Goal: Find specific page/section: Find specific page/section

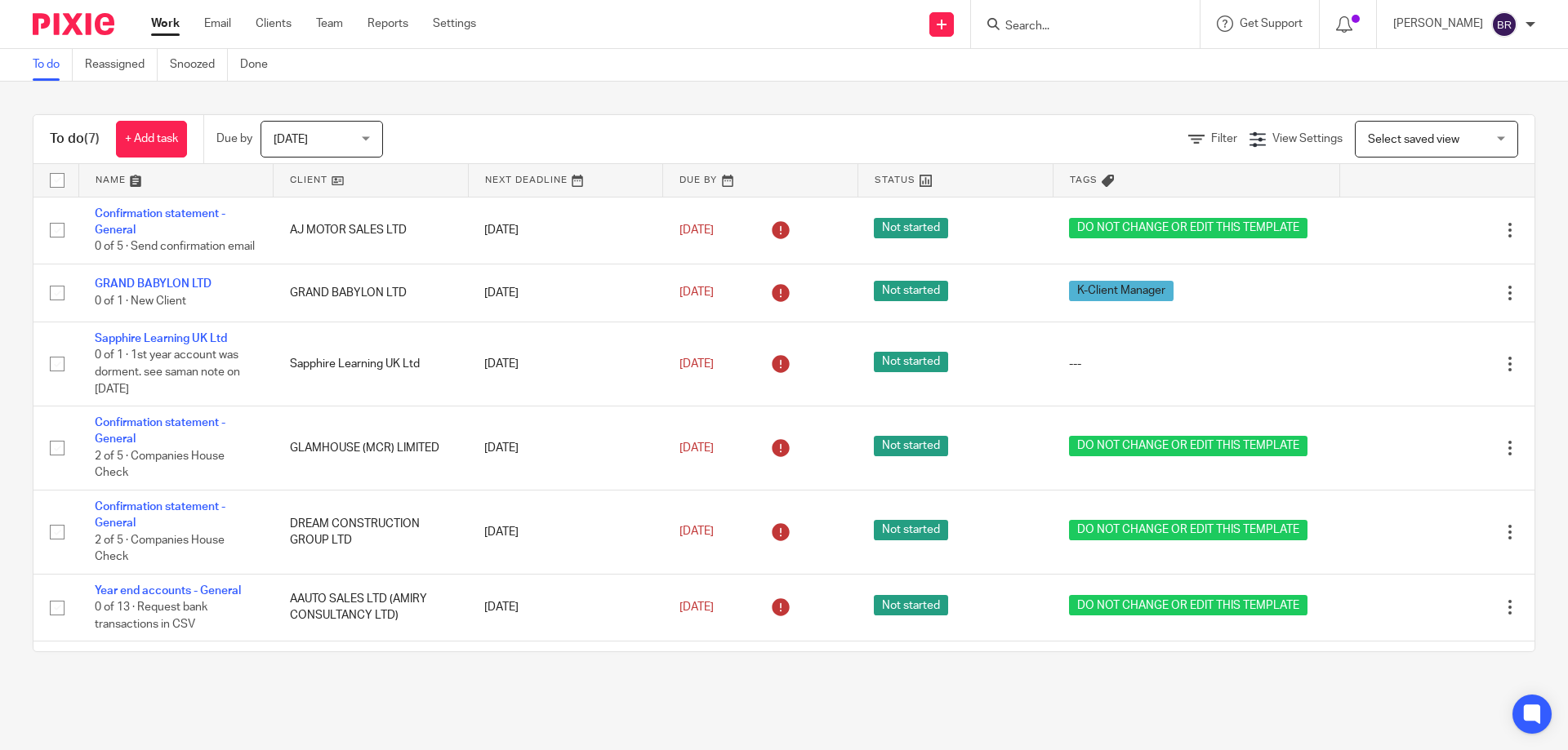
click at [1082, 23] on input "Search" at bounding box center [1076, 26] width 147 height 15
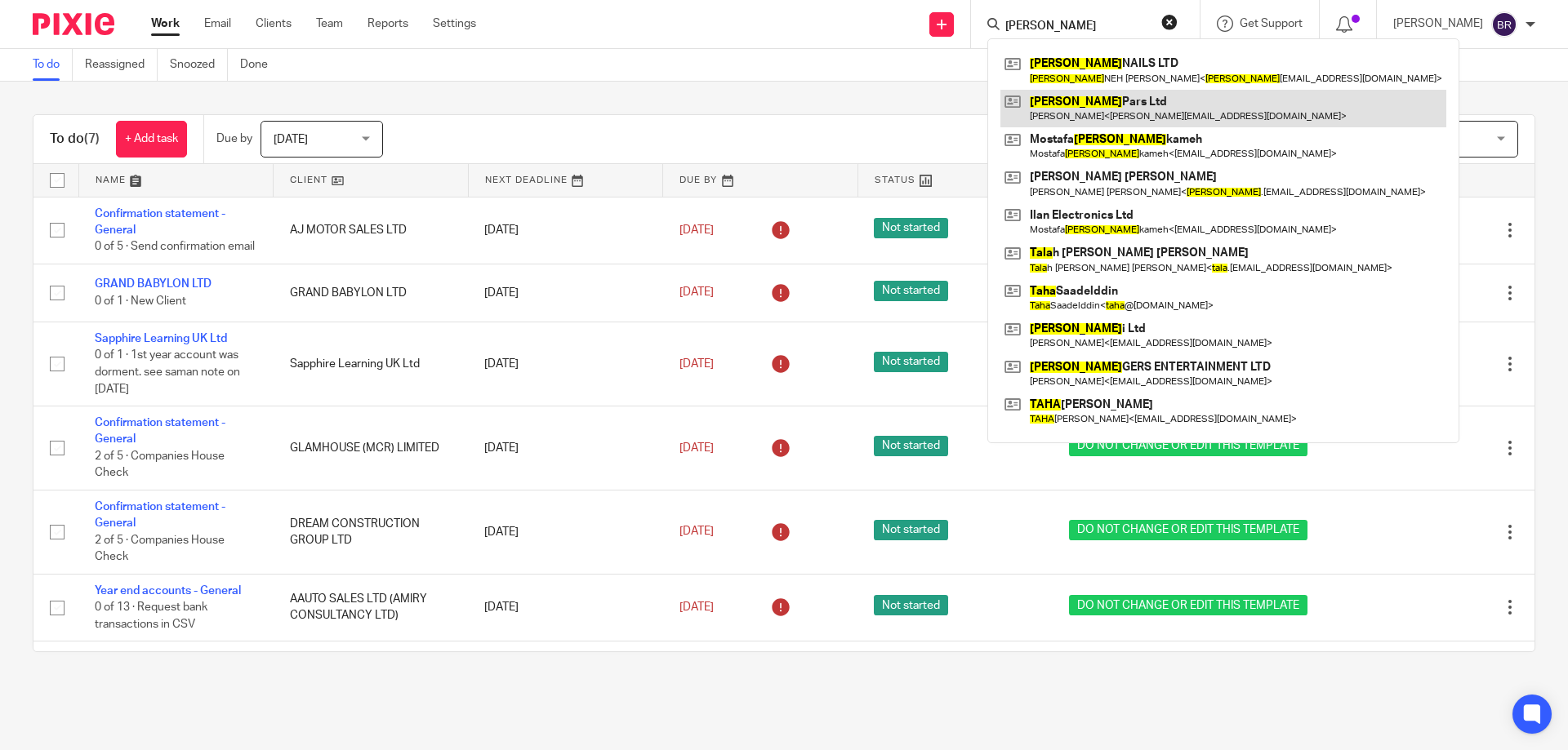
type input "TARA"
click at [1140, 112] on link at bounding box center [1224, 108] width 446 height 38
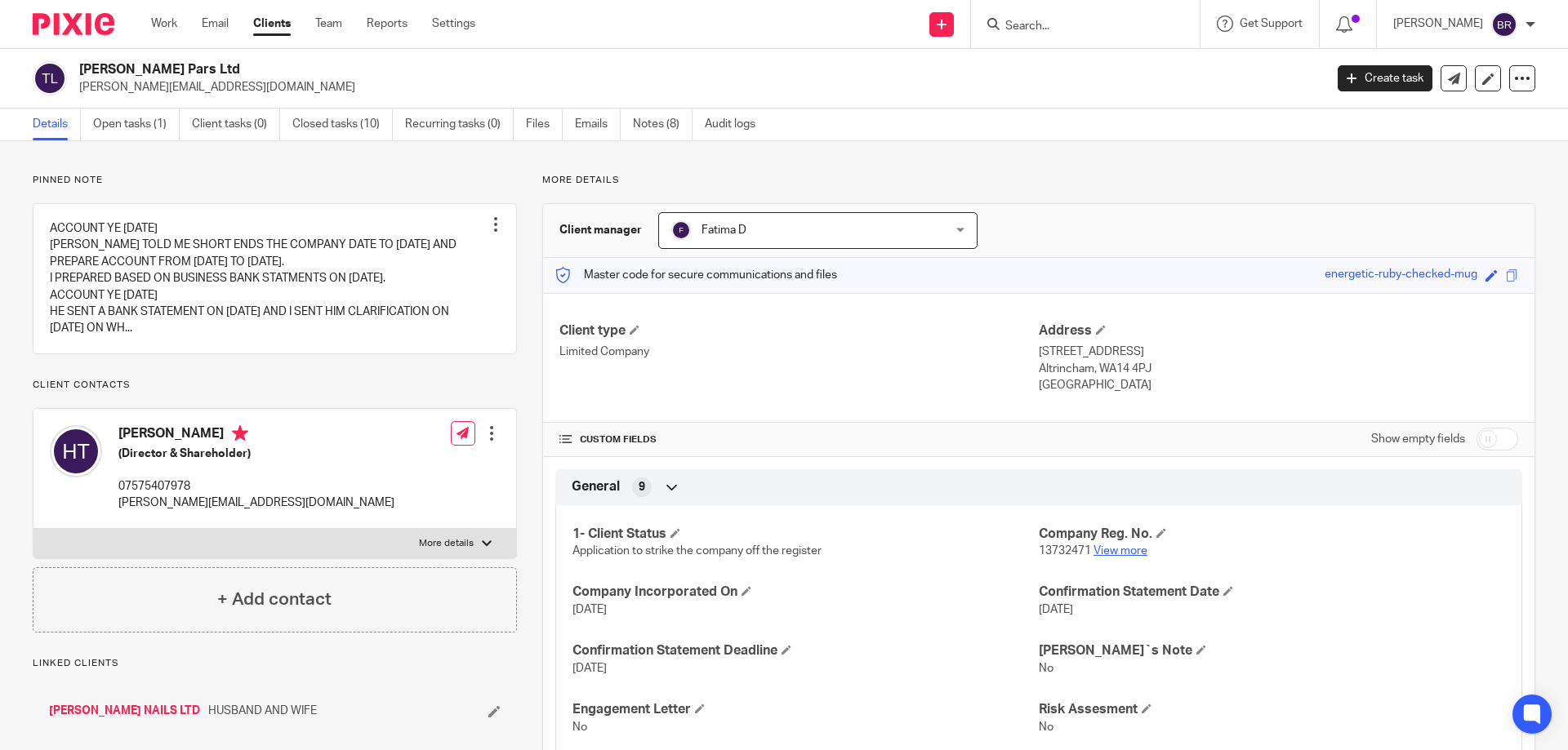
click at [1116, 549] on link "View more" at bounding box center [1120, 551] width 54 height 11
click at [87, 712] on link "[PERSON_NAME] NAILS LTD" at bounding box center [125, 710] width 151 height 17
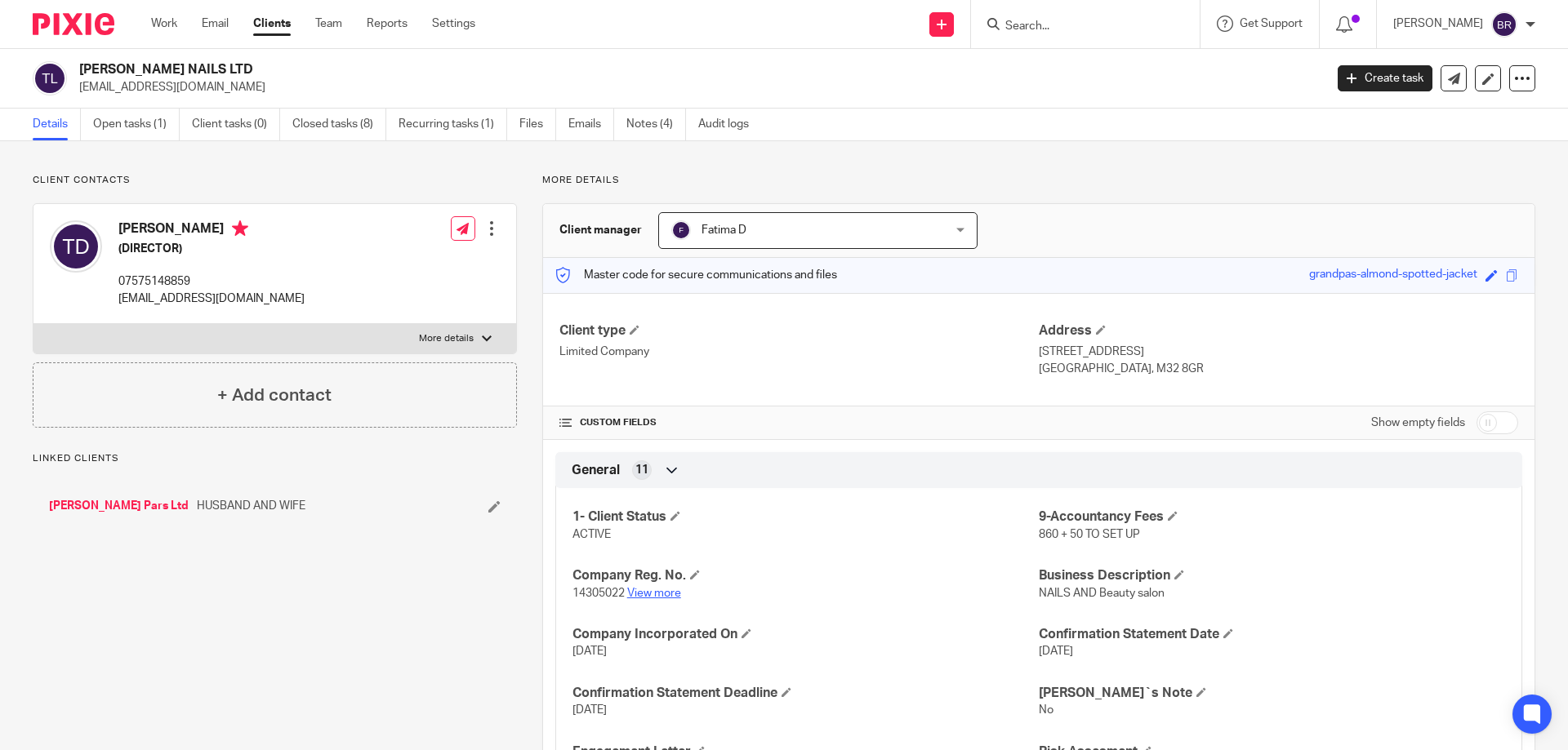
click at [660, 591] on link "View more" at bounding box center [654, 593] width 54 height 11
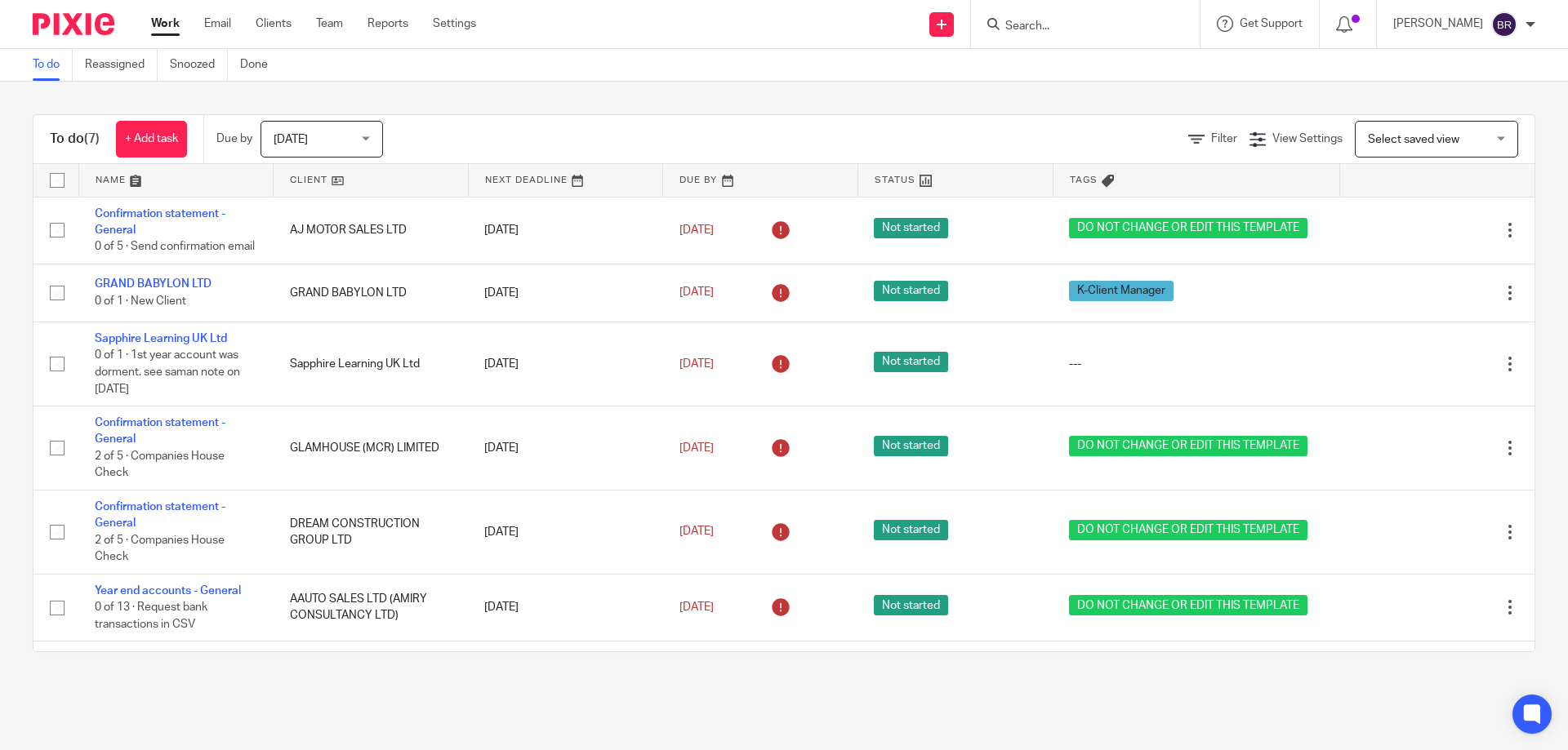
click at [1042, 19] on input "Search" at bounding box center [1076, 26] width 147 height 15
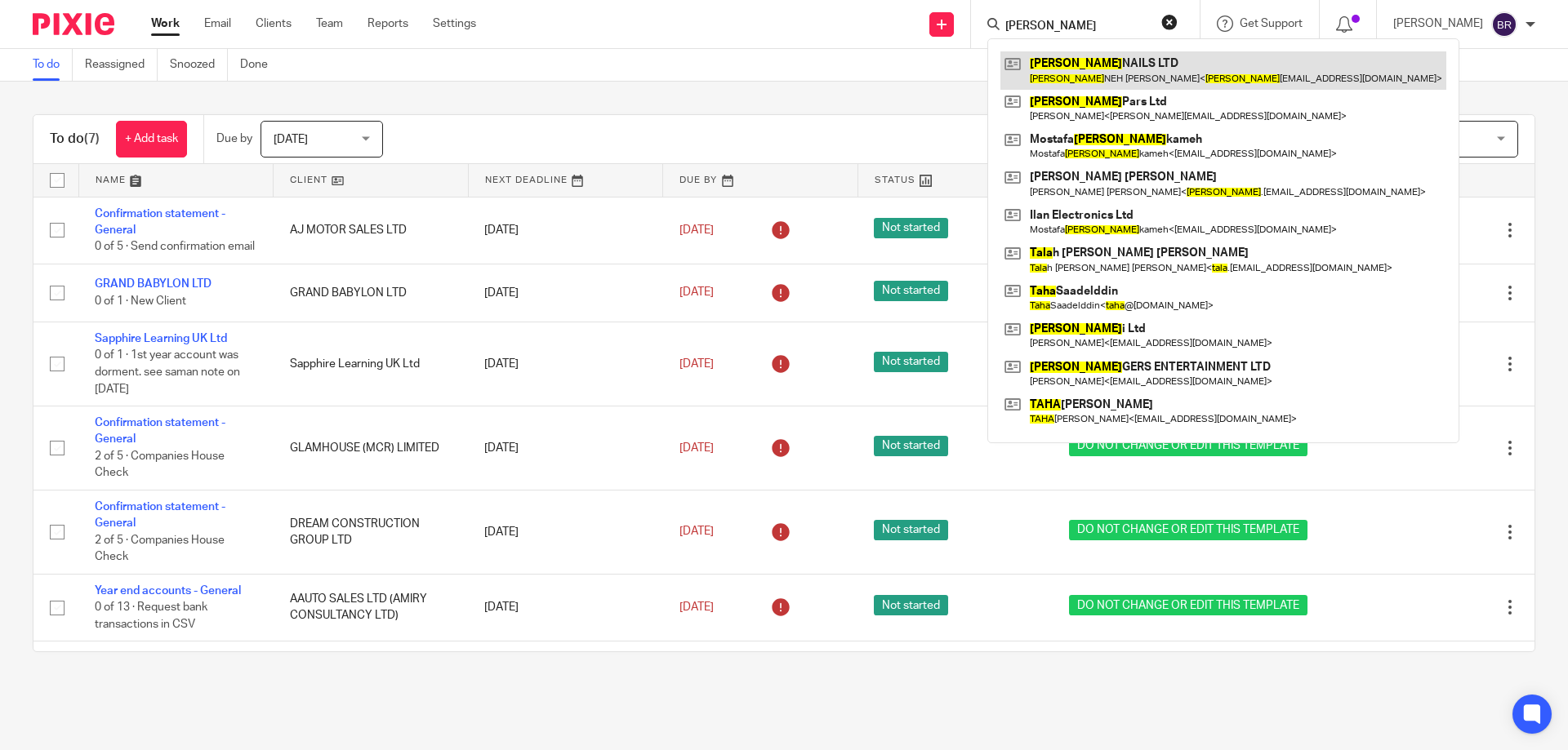
type input "TARA"
click at [1127, 61] on link at bounding box center [1224, 70] width 446 height 38
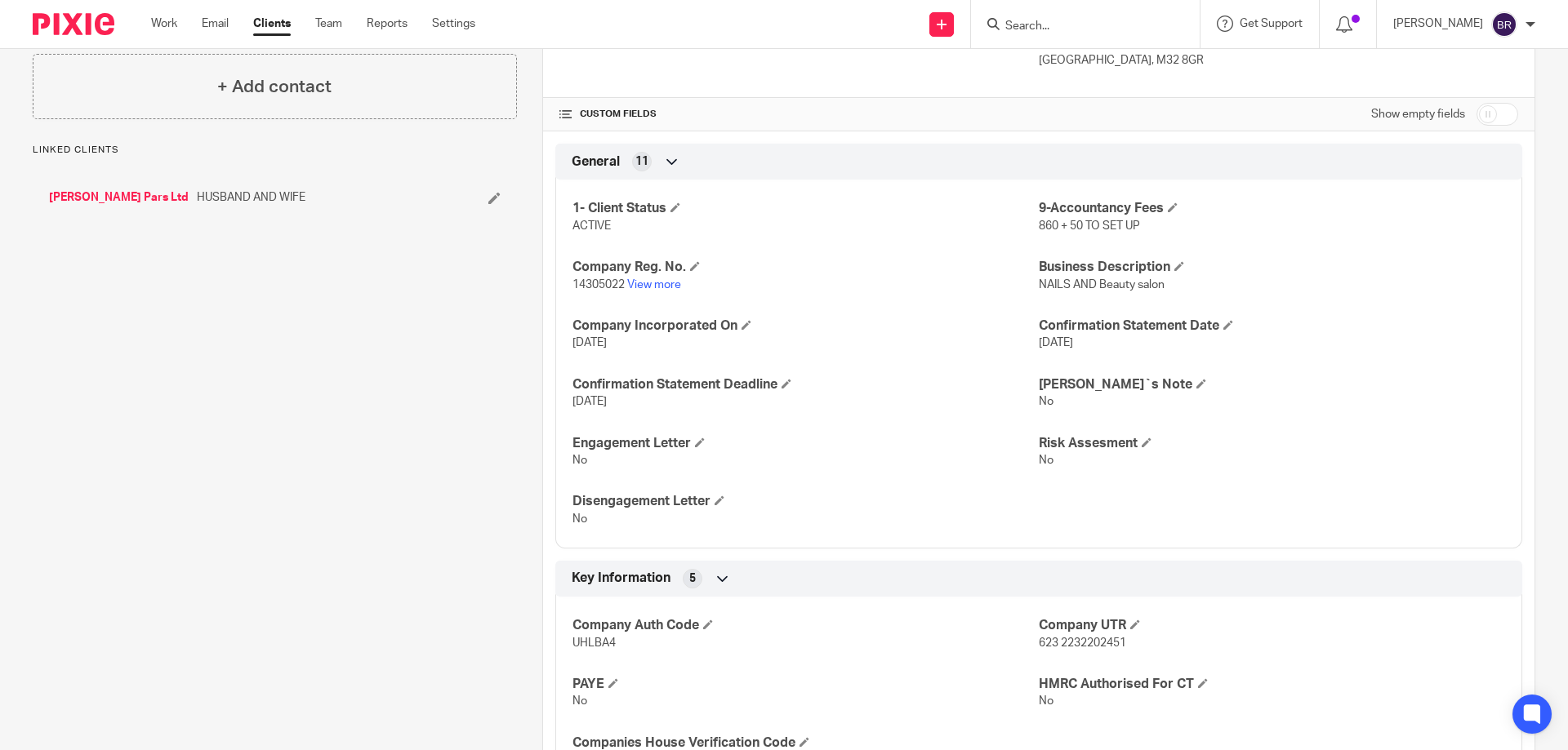
scroll to position [327, 0]
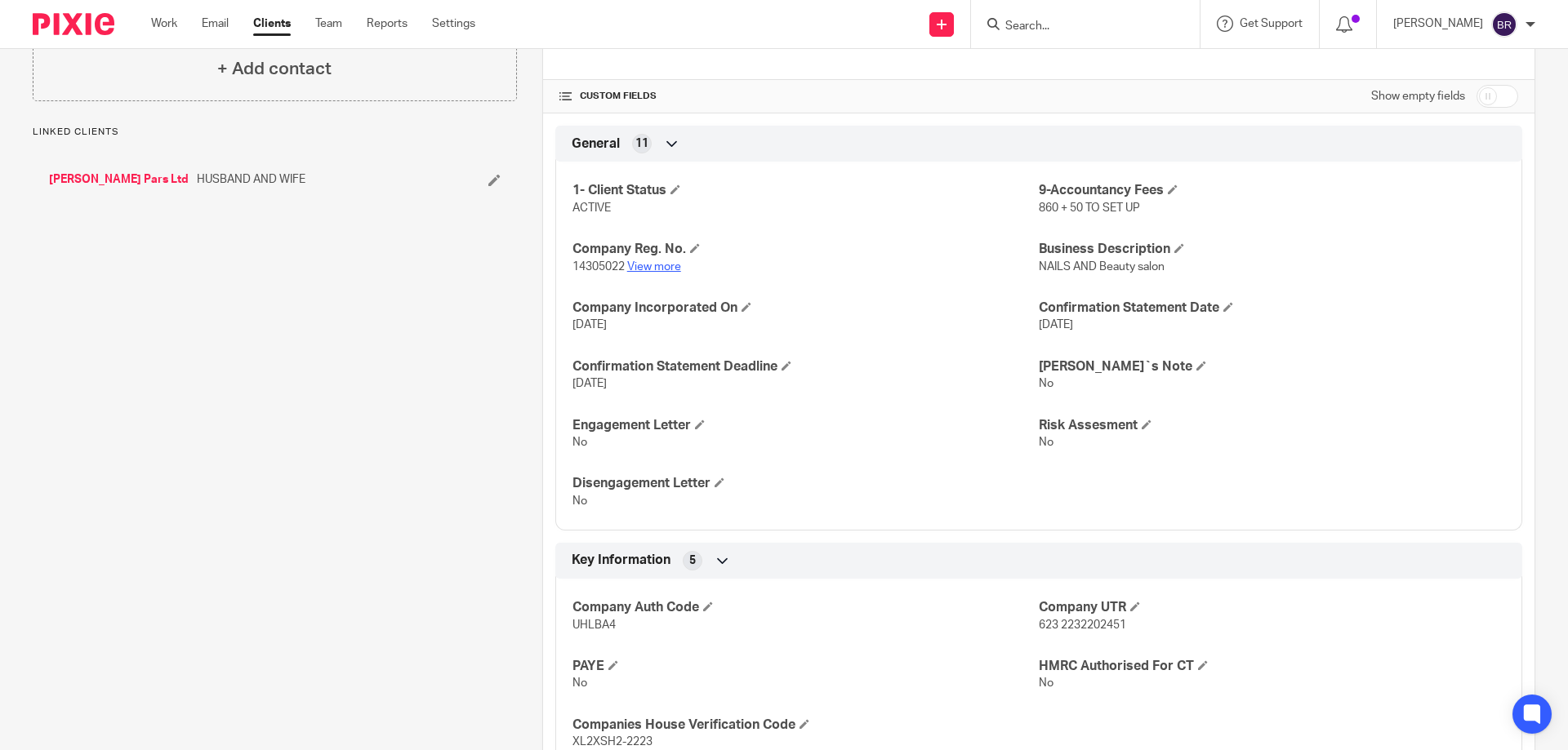
click at [650, 261] on link "View more" at bounding box center [654, 266] width 54 height 11
